Goal: Navigation & Orientation: Find specific page/section

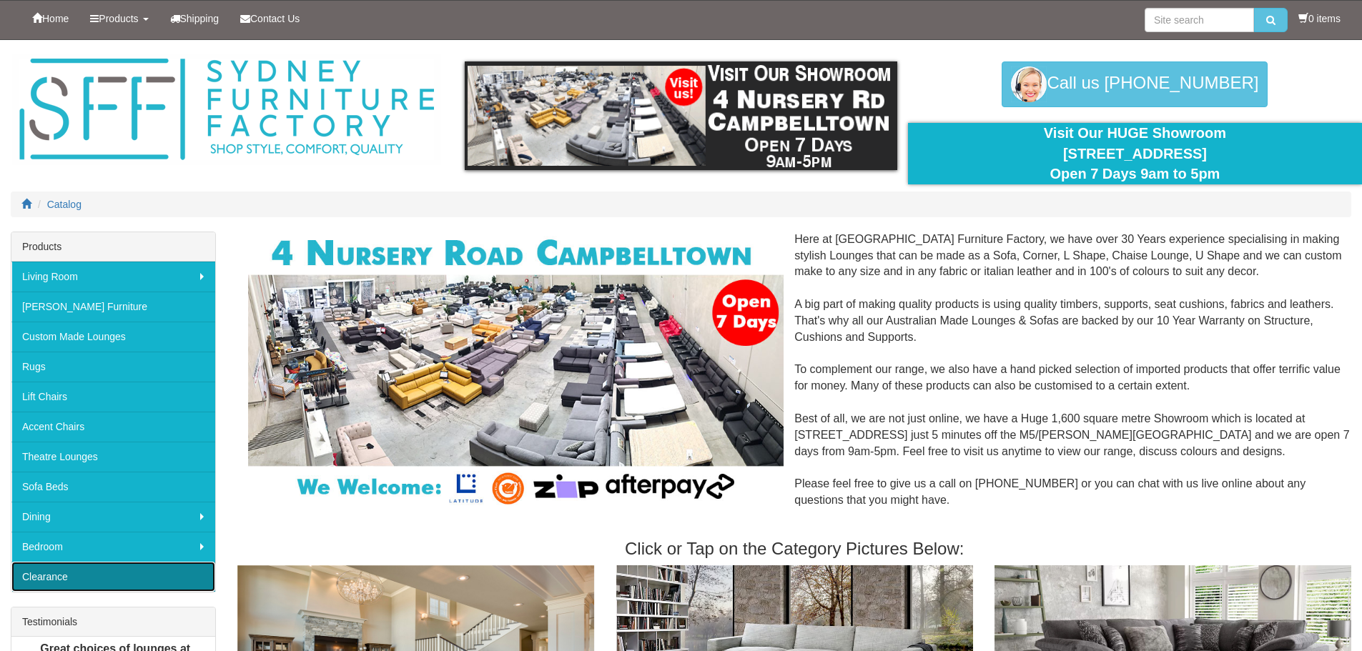
click at [54, 576] on link "Clearance" at bounding box center [113, 577] width 204 height 30
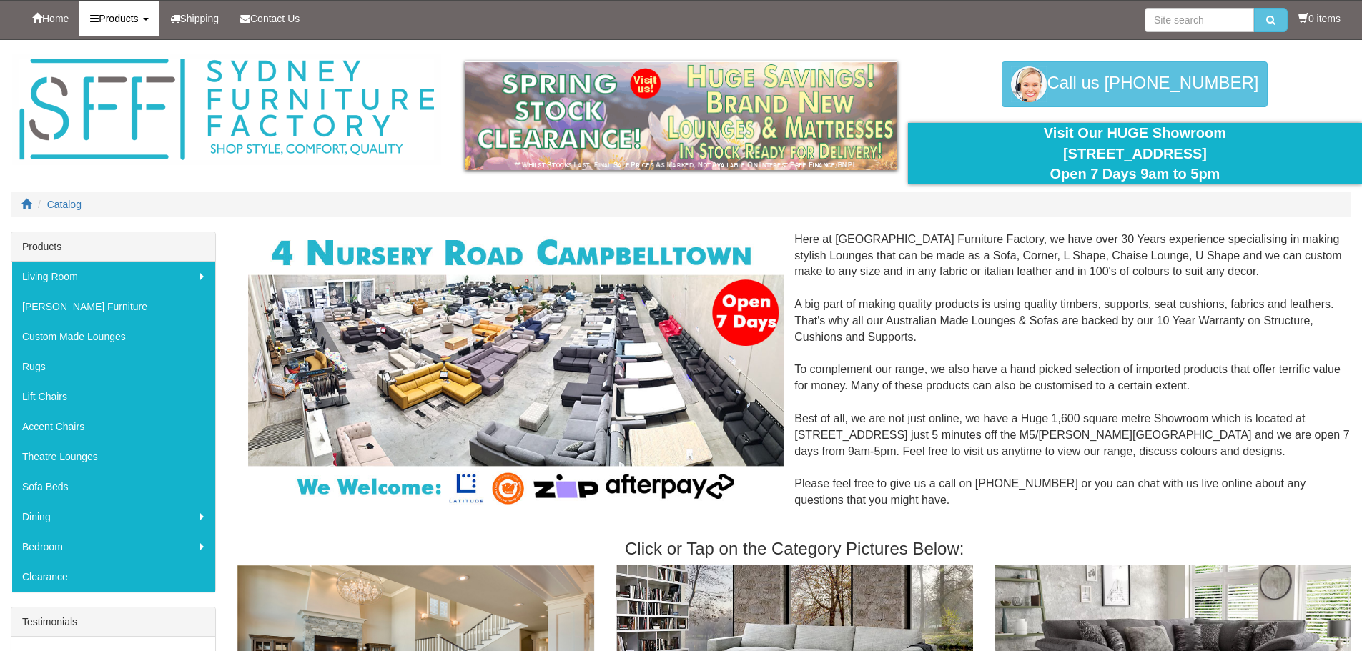
click at [149, 21] on b at bounding box center [146, 19] width 6 height 3
